Goal: Information Seeking & Learning: Check status

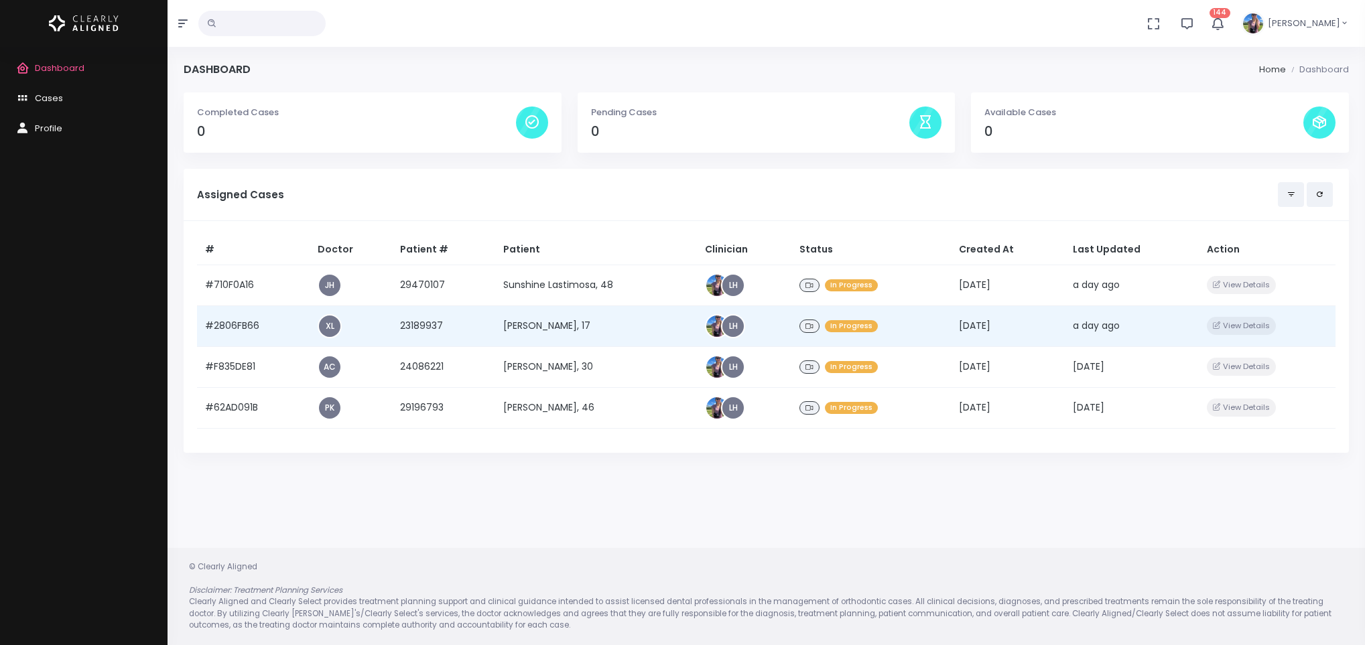
click at [531, 322] on td "[PERSON_NAME], 17" at bounding box center [596, 325] width 202 height 41
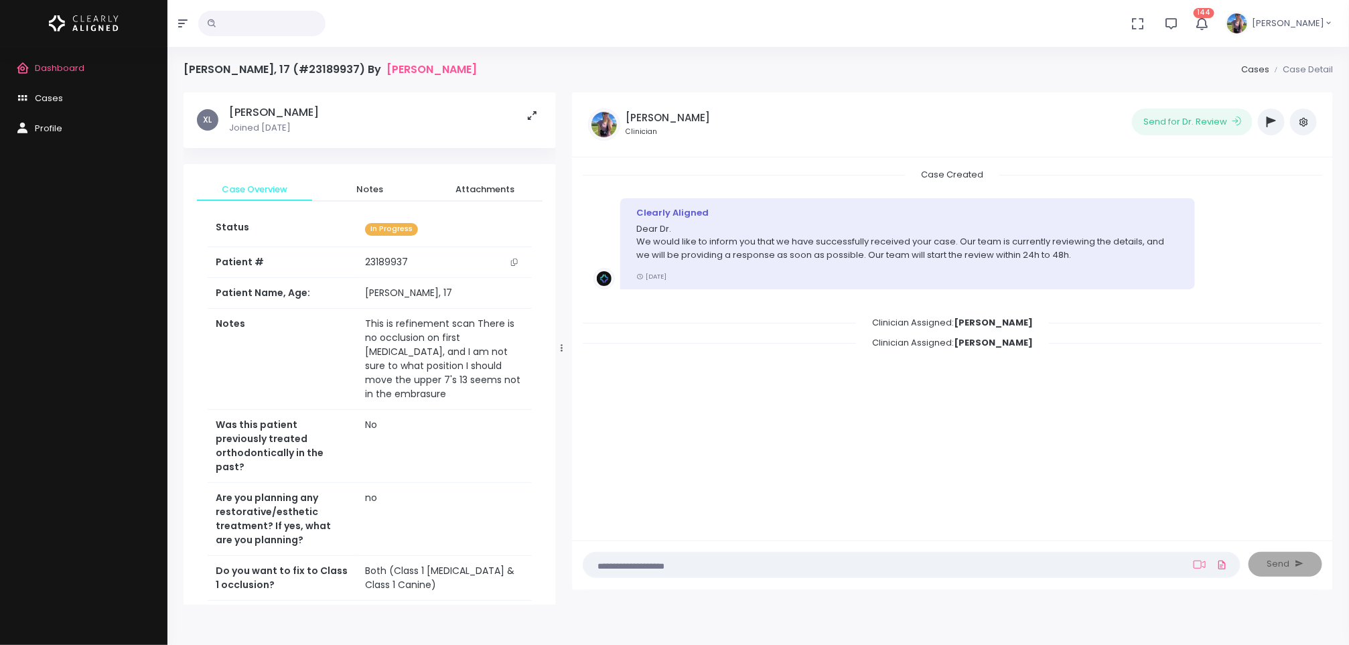
click at [516, 265] on icon "scrollable content" at bounding box center [514, 262] width 7 height 7
click at [60, 72] on span "Dashboard" at bounding box center [60, 68] width 50 height 13
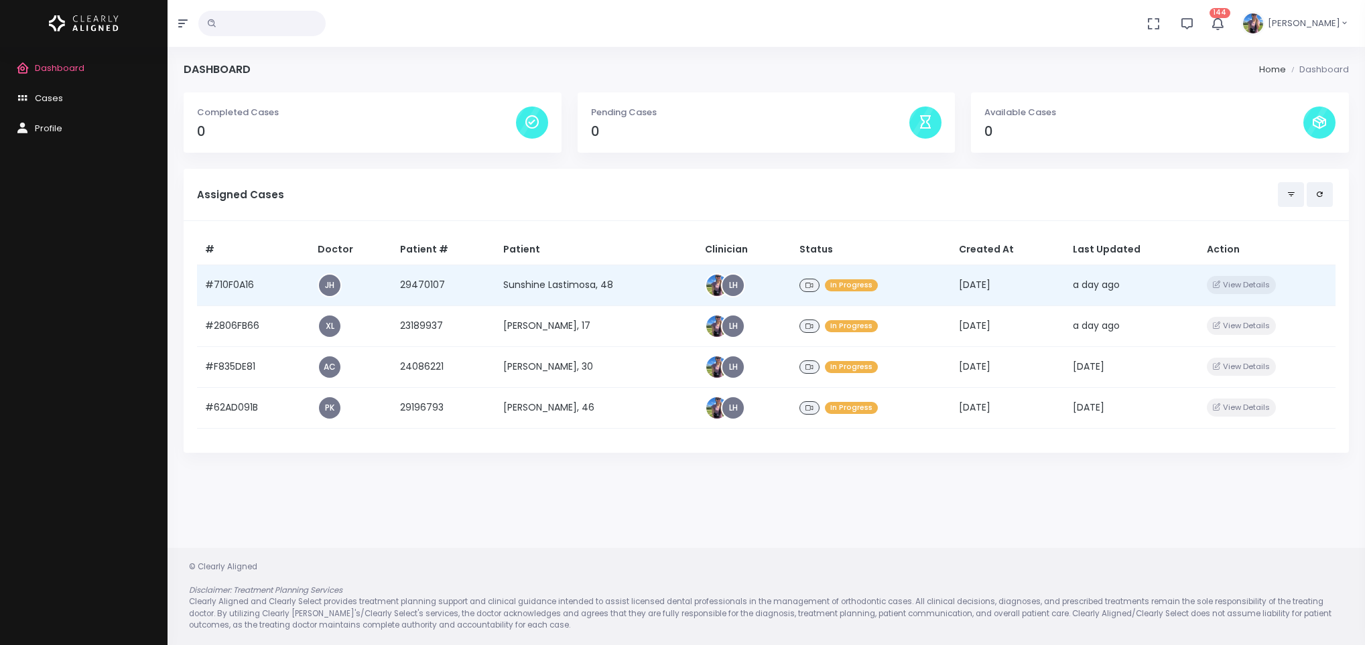
click at [553, 281] on td "Sunshine Lastimosa, 48" at bounding box center [596, 285] width 202 height 41
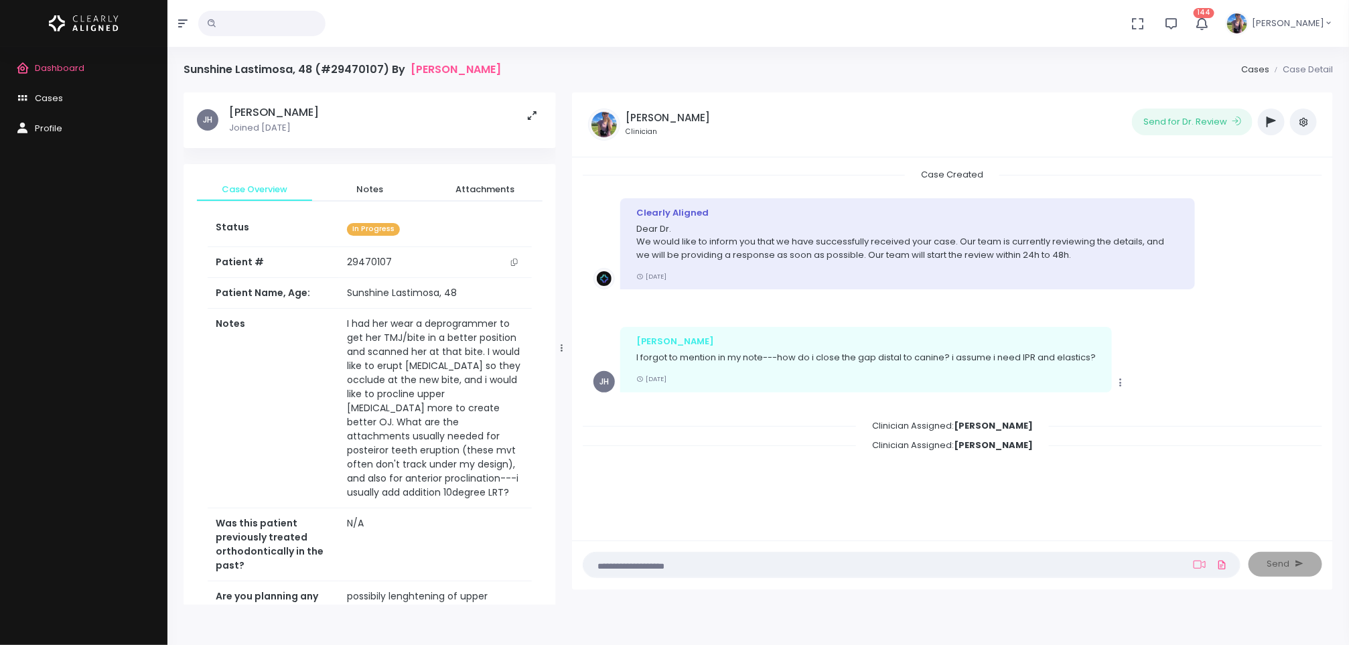
click at [511, 262] on icon "scrollable content" at bounding box center [514, 262] width 7 height 7
click at [418, 389] on td "I had her wear a deprogrammer to get her TMJ/bite in a better position and scan…" at bounding box center [435, 409] width 193 height 200
click at [519, 259] on button "scrollable content" at bounding box center [514, 262] width 19 height 14
click at [399, 425] on td "I had her wear a deprogrammer to get her TMJ/bite in a better position and scan…" at bounding box center [435, 409] width 193 height 200
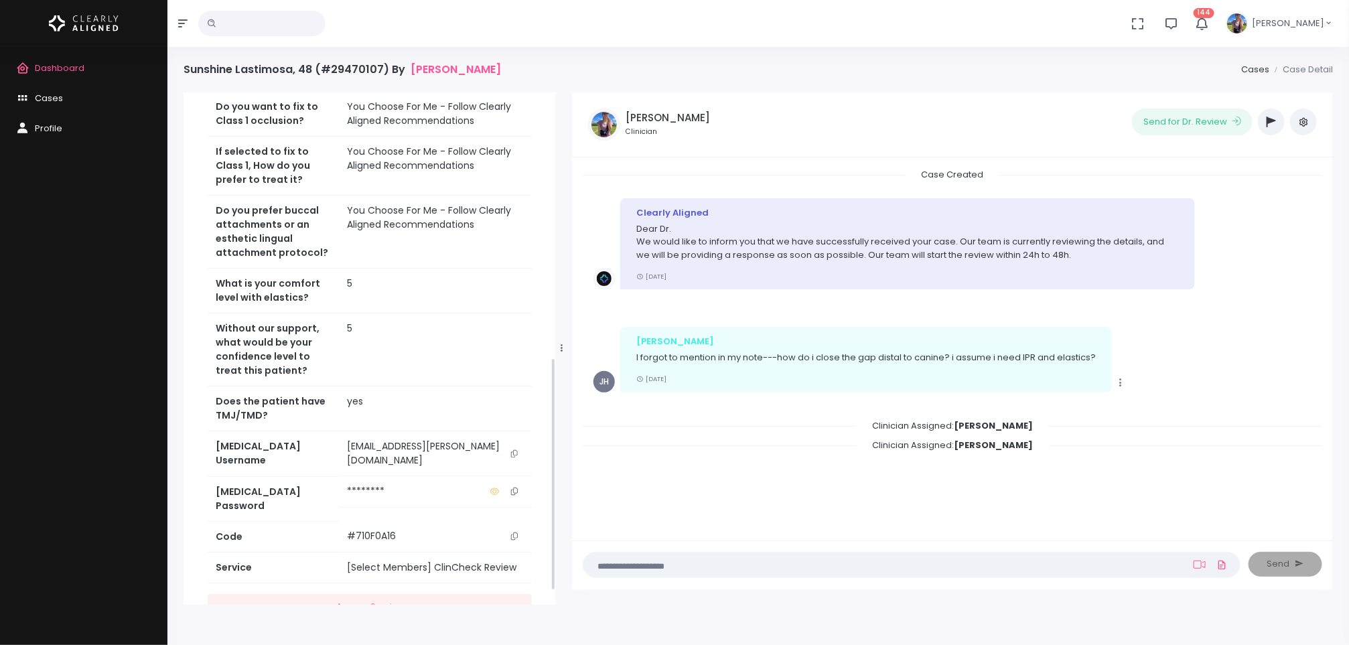
scroll to position [612, 0]
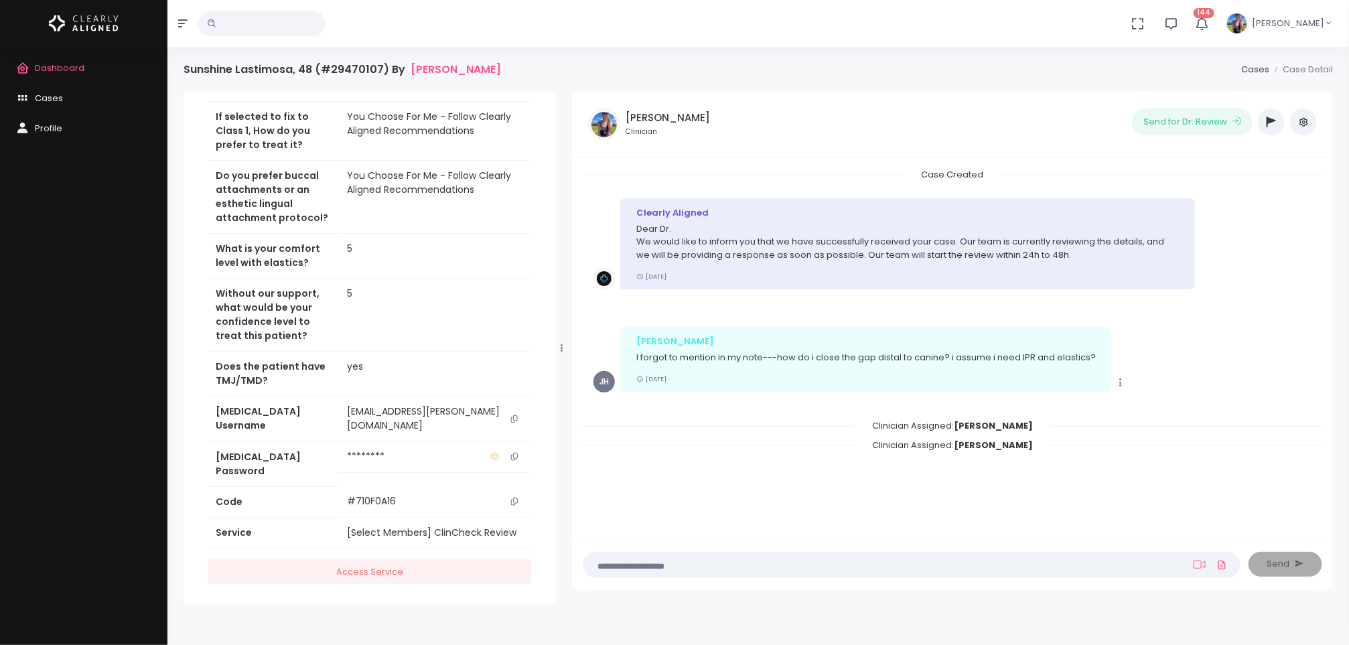
click at [513, 422] on button "scrollable content" at bounding box center [514, 419] width 19 height 28
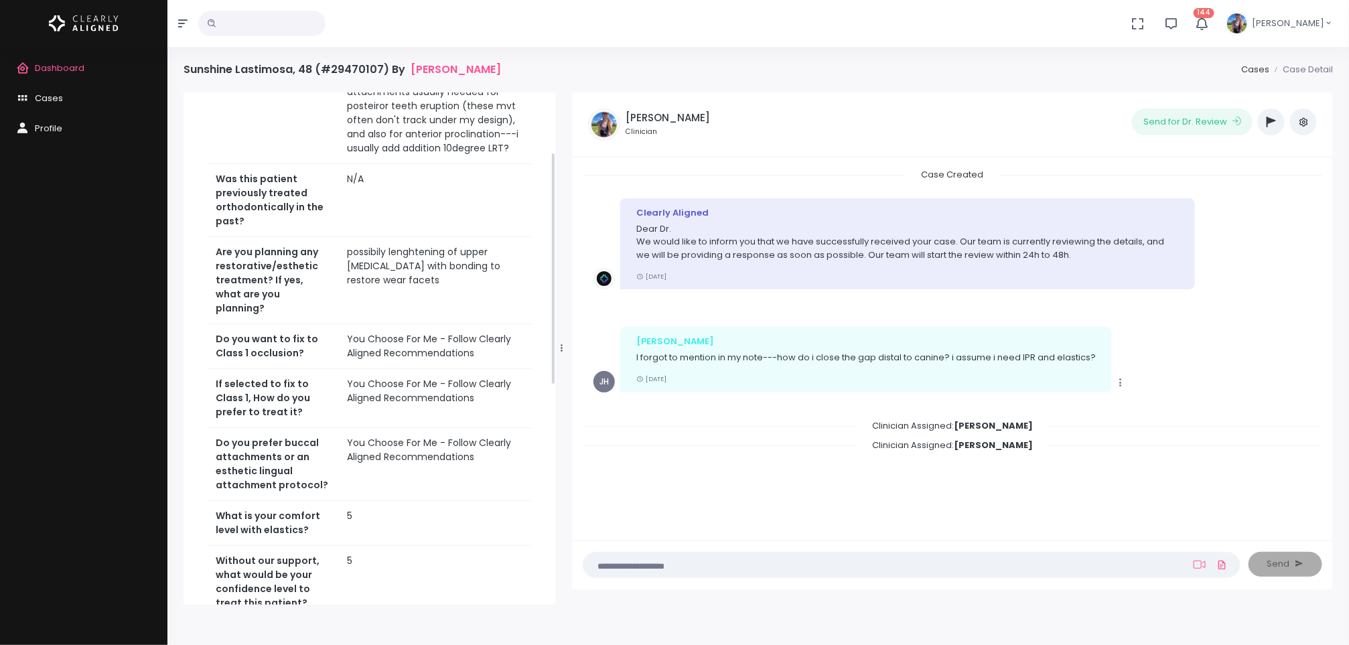
scroll to position [35, 0]
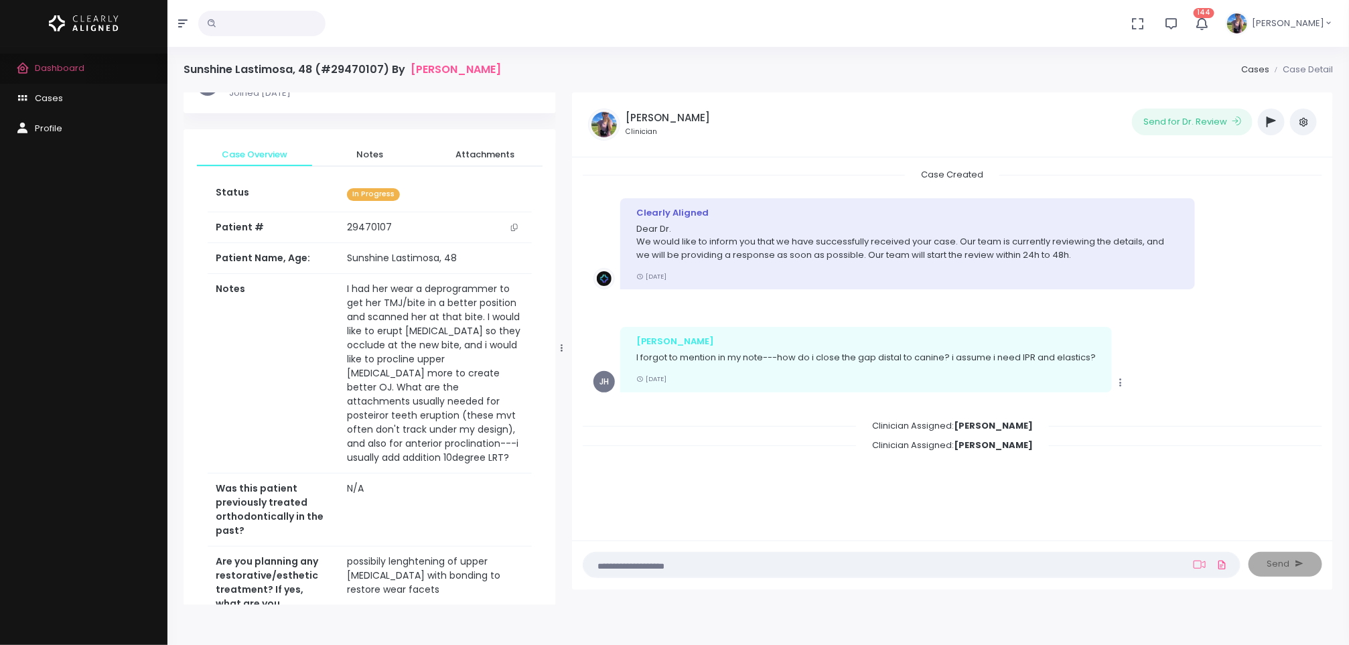
click at [52, 70] on span "Dashboard" at bounding box center [60, 68] width 50 height 13
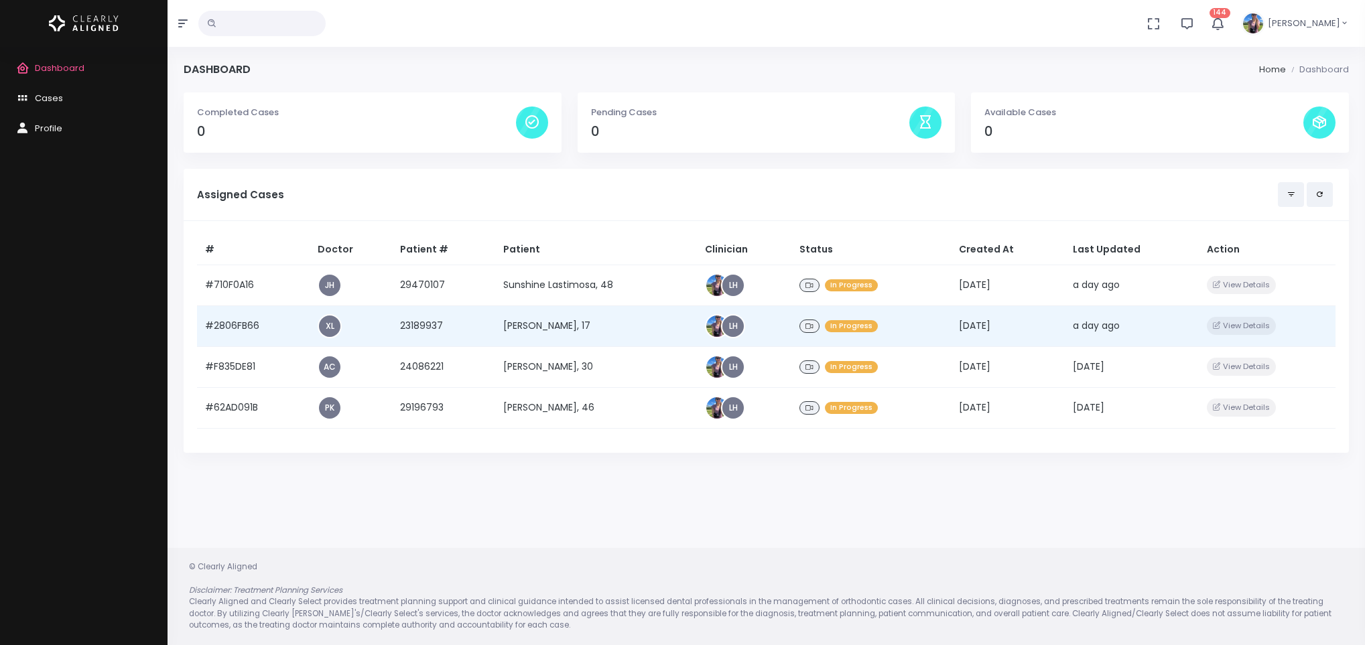
click at [553, 334] on td "[PERSON_NAME], 17" at bounding box center [596, 325] width 202 height 41
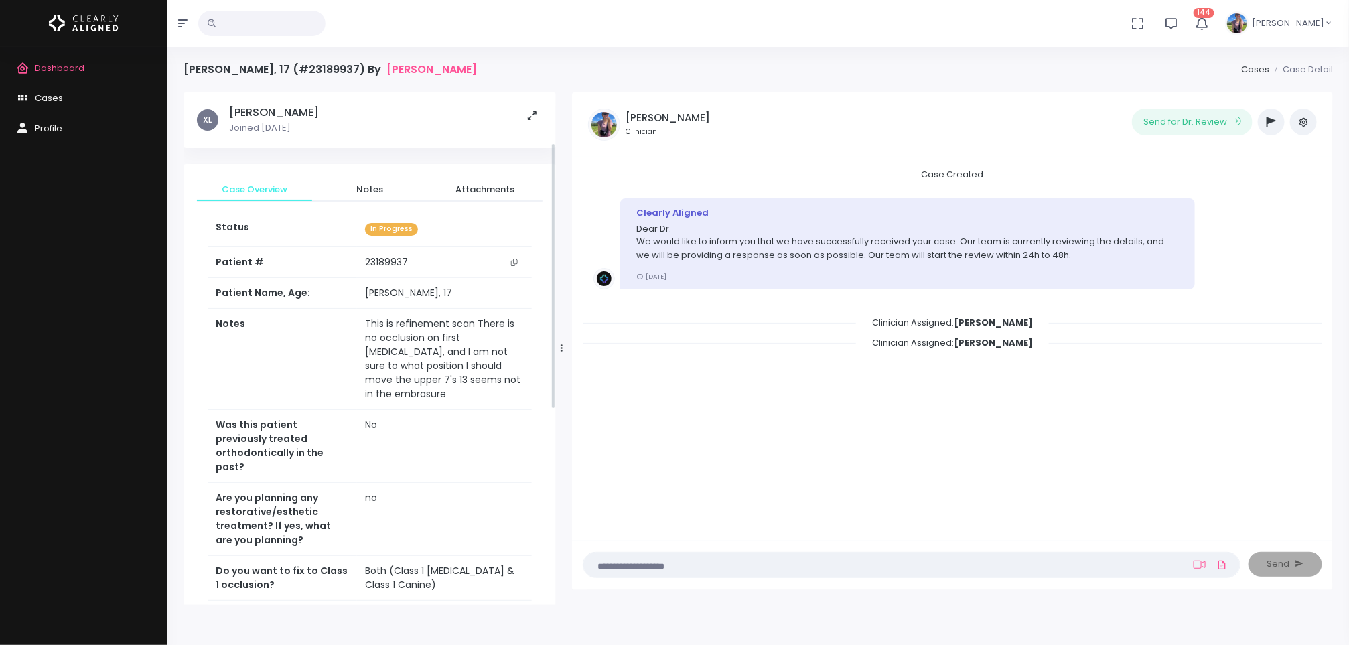
scroll to position [470, 0]
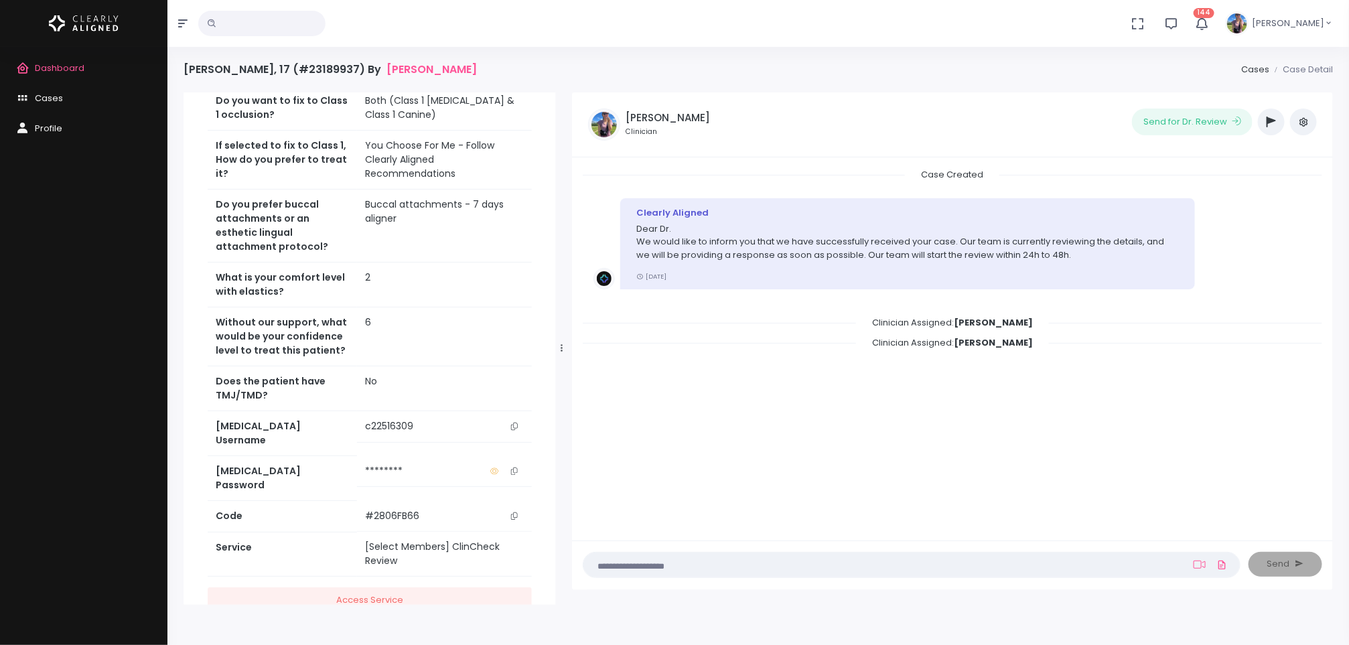
click at [518, 419] on button "scrollable content" at bounding box center [514, 426] width 19 height 14
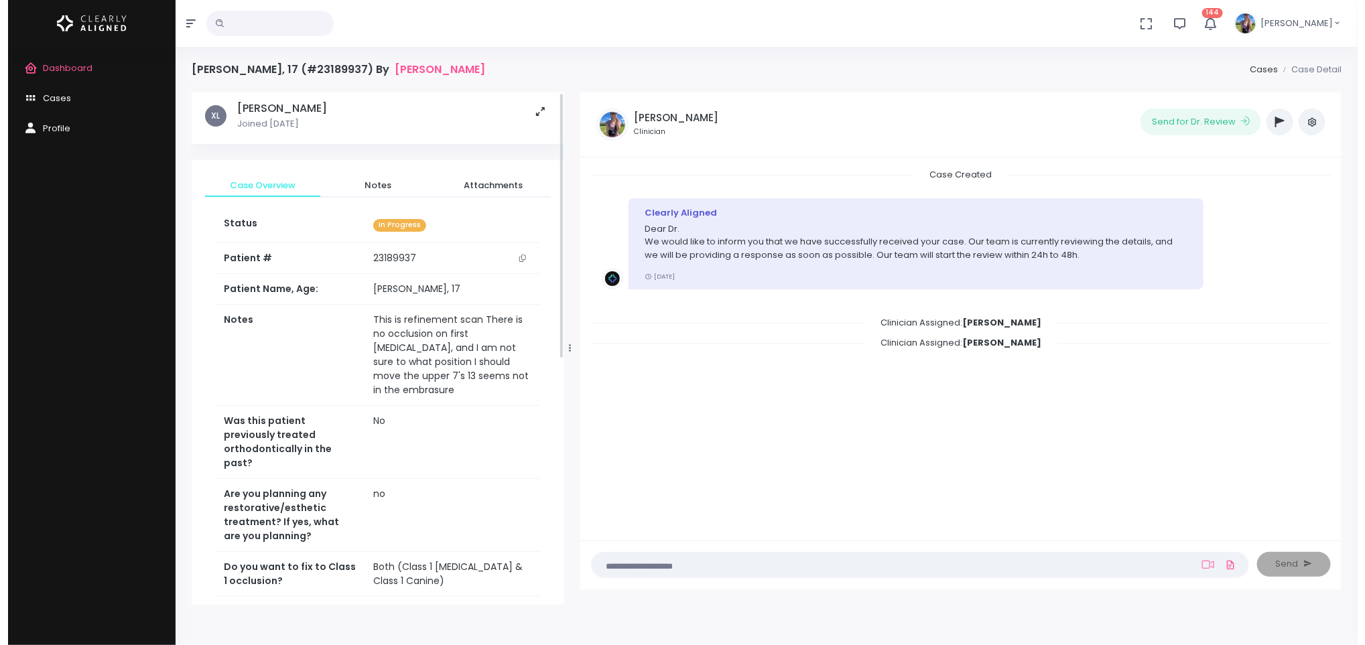
scroll to position [0, 0]
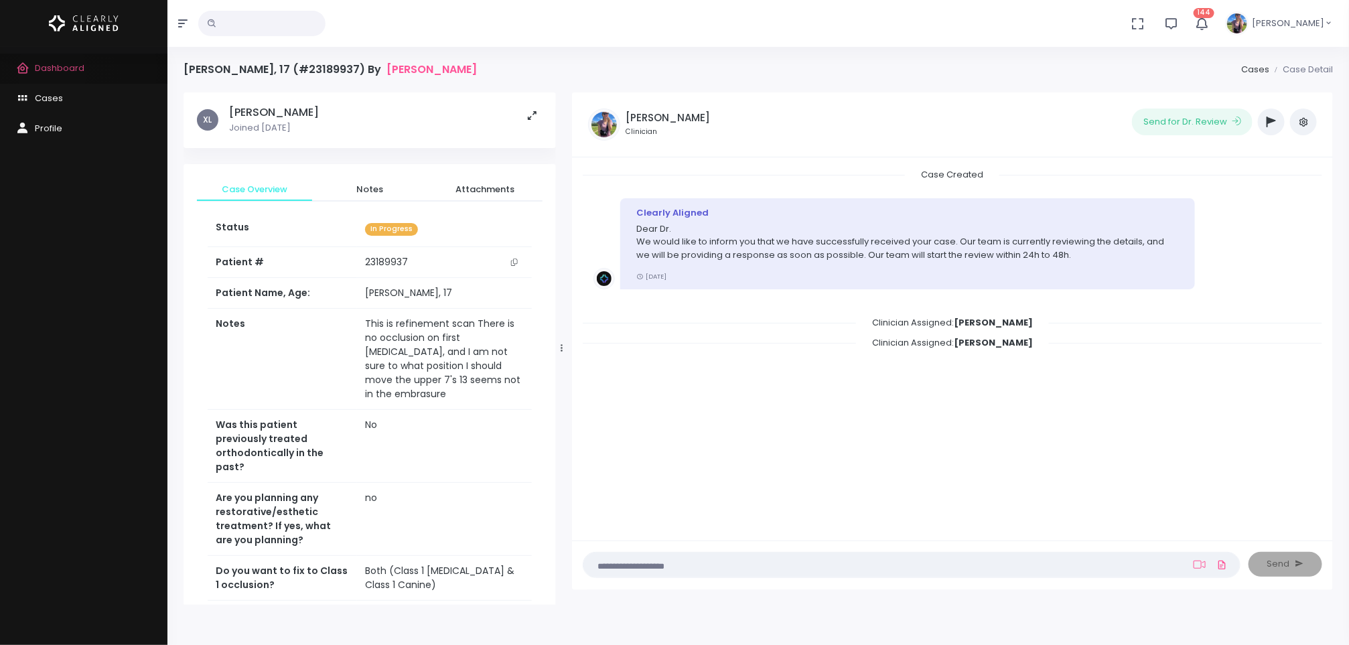
click at [52, 71] on span "Dashboard" at bounding box center [60, 68] width 50 height 13
